Goal: Information Seeking & Learning: Learn about a topic

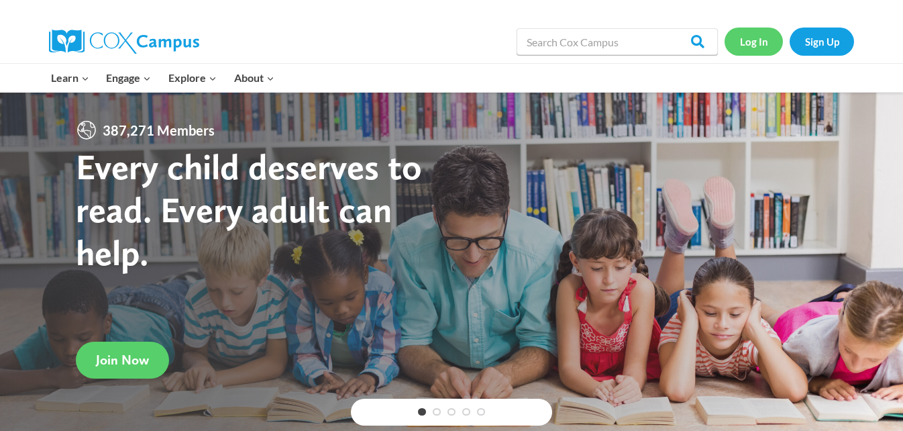
click at [744, 42] on link "Log In" at bounding box center [754, 42] width 58 height 28
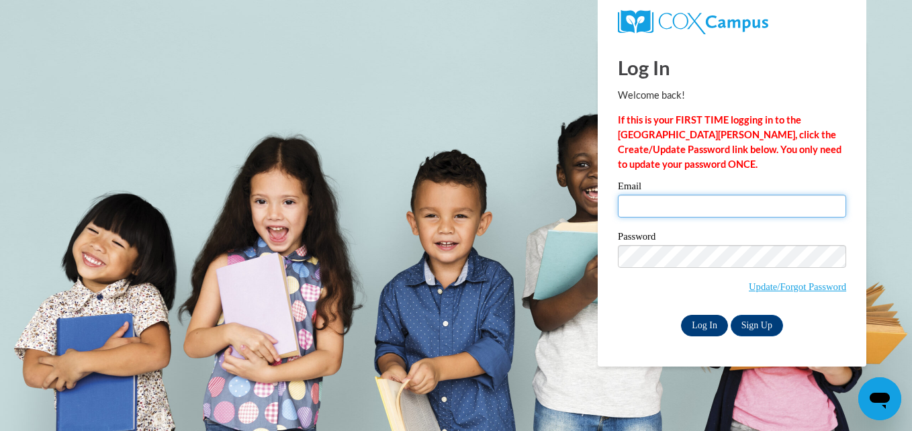
type input "hgmonighan1s@semo.edu"
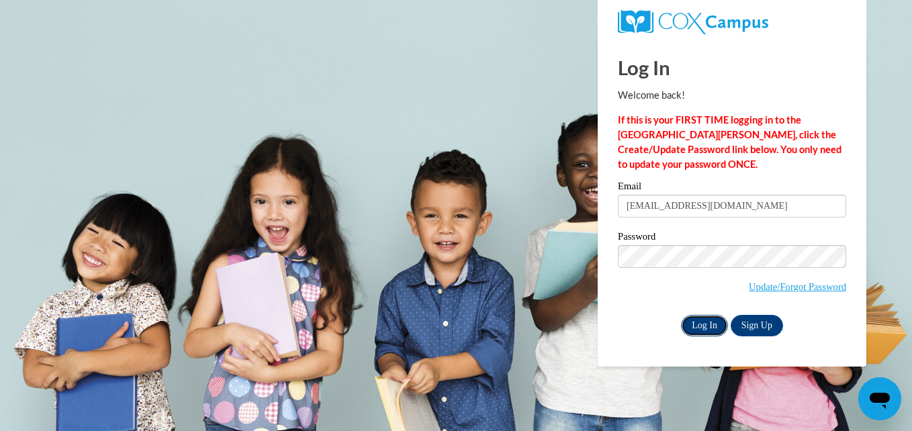
click at [693, 327] on input "Log In" at bounding box center [704, 325] width 47 height 21
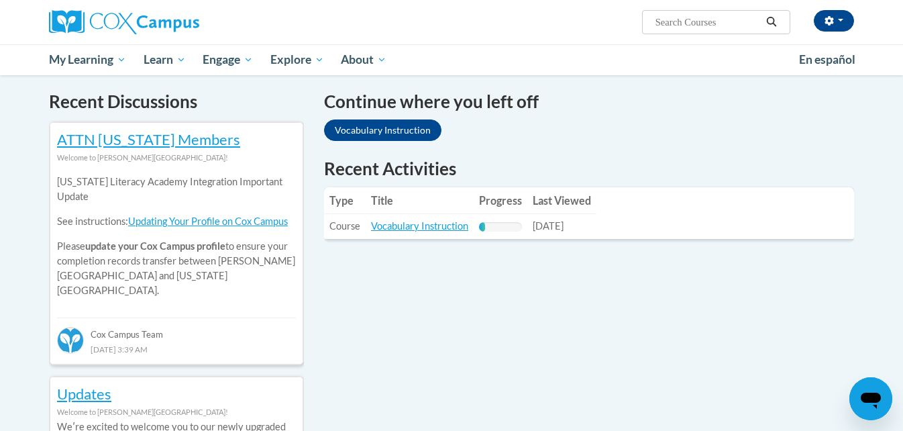
scroll to position [411, 0]
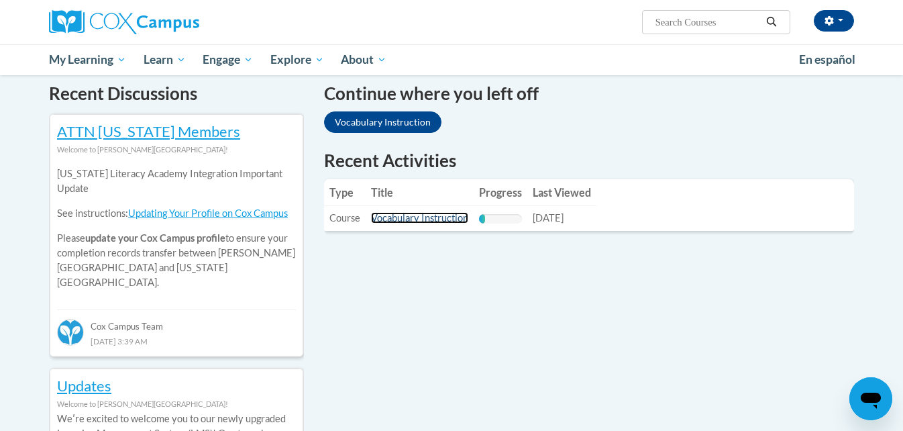
click at [458, 219] on link "Vocabulary Instruction" at bounding box center [419, 217] width 97 height 11
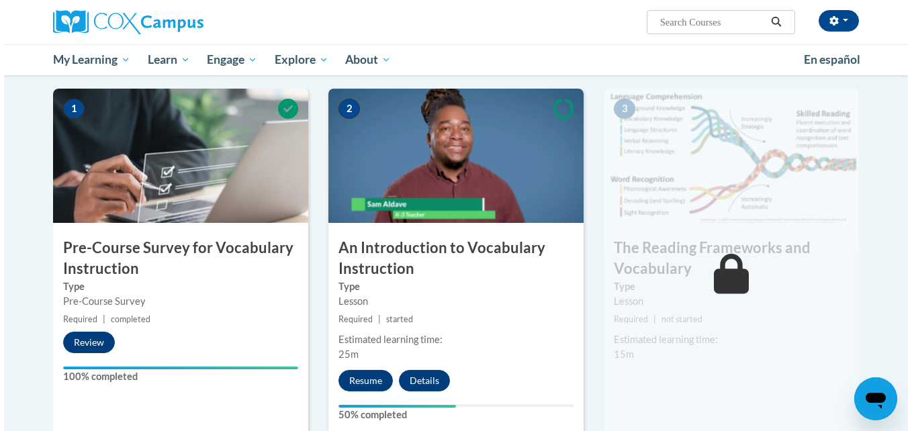
scroll to position [262, 0]
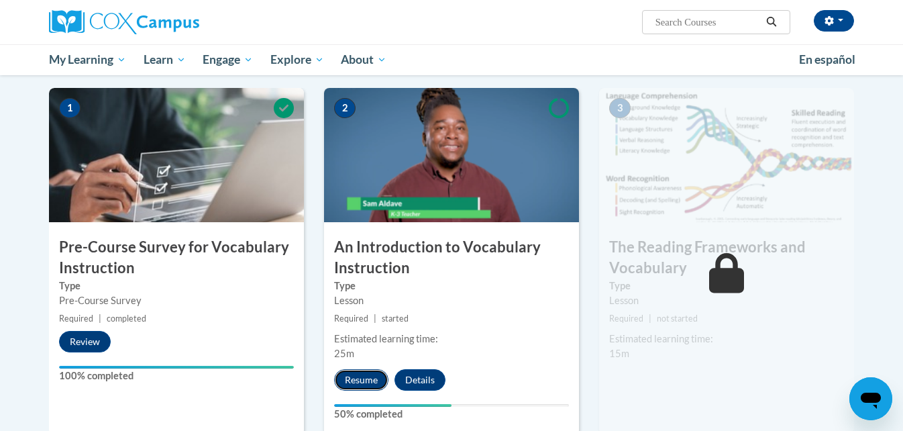
click at [379, 383] on button "Resume" at bounding box center [361, 379] width 54 height 21
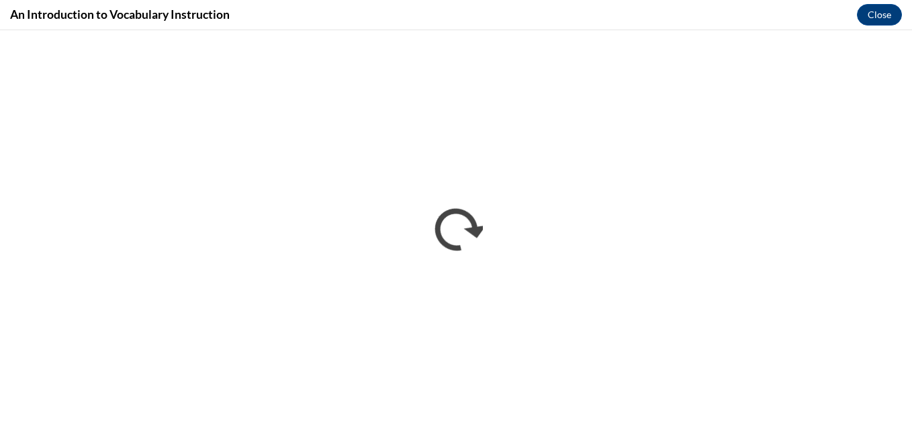
scroll to position [0, 0]
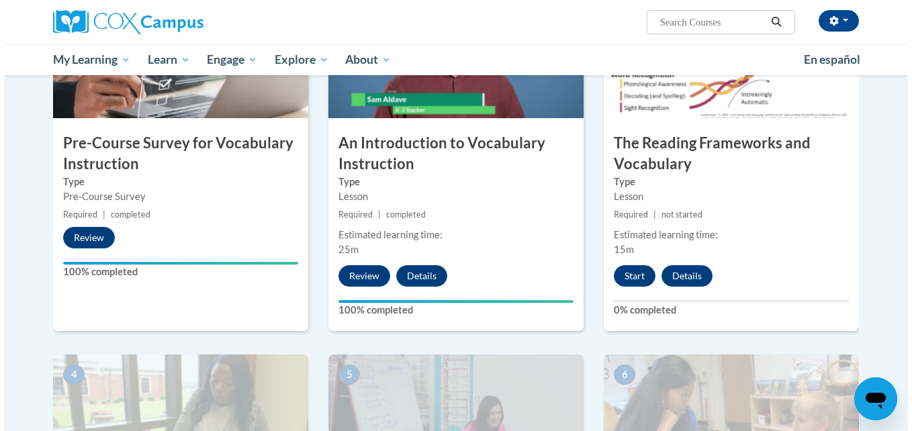
scroll to position [367, 0]
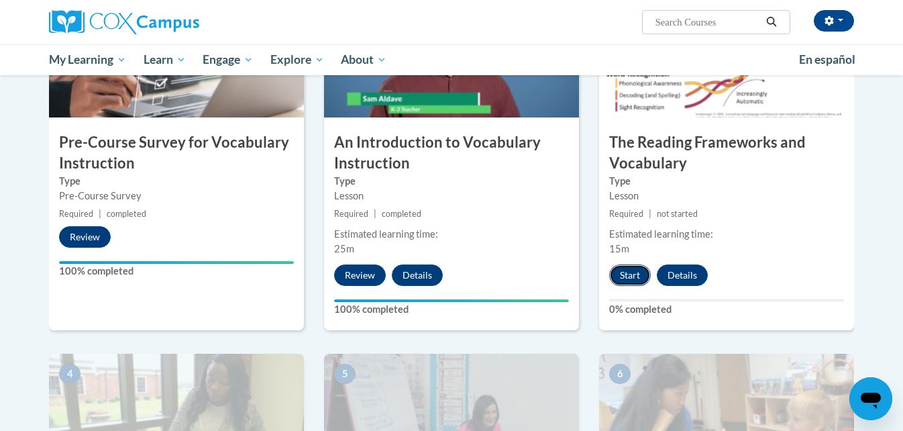
click at [622, 274] on button "Start" at bounding box center [630, 274] width 42 height 21
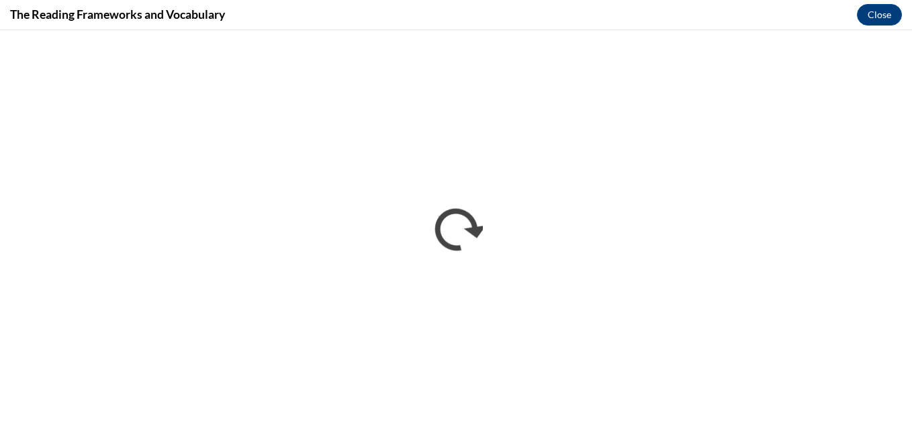
scroll to position [0, 0]
